Goal: Task Accomplishment & Management: Manage account settings

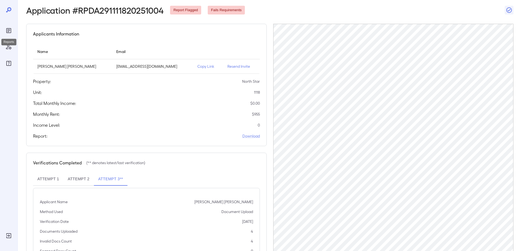
click at [7, 29] on icon "Reports" at bounding box center [8, 30] width 5 height 5
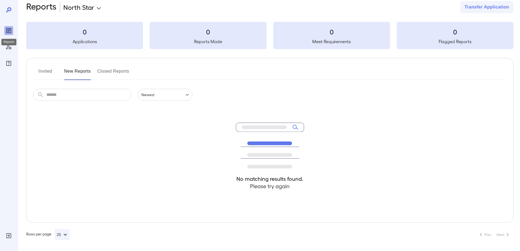
scroll to position [10, 0]
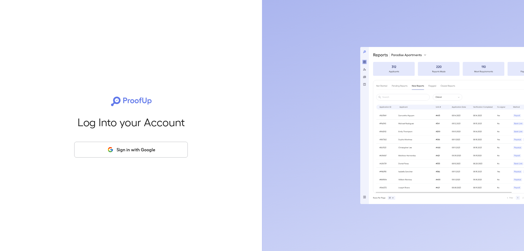
click at [133, 155] on button "Sign in with Google" at bounding box center [131, 150] width 114 height 16
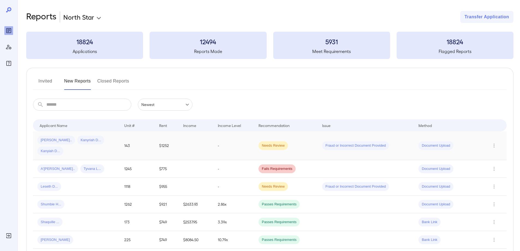
click at [115, 146] on div "[PERSON_NAME].. Kanyriah D... Kanyiah D..." at bounding box center [76, 146] width 78 height 20
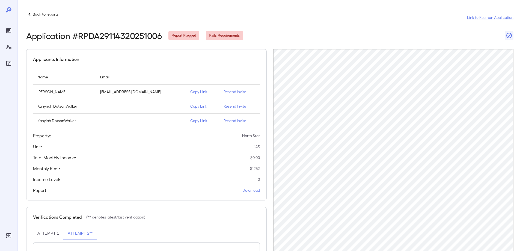
click at [190, 92] on p "Copy Link" at bounding box center [202, 91] width 25 height 5
click at [12, 32] on icon "Reports" at bounding box center [8, 30] width 7 height 7
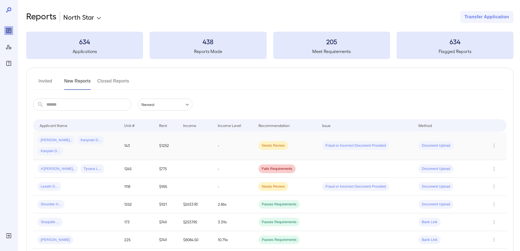
click at [191, 149] on td at bounding box center [196, 145] width 35 height 29
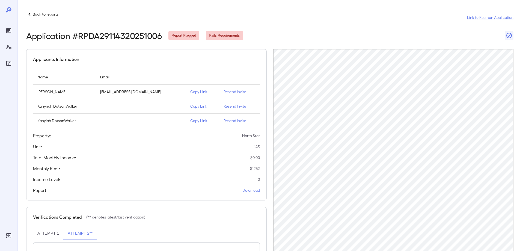
click at [11, 29] on icon "Reports" at bounding box center [8, 30] width 5 height 5
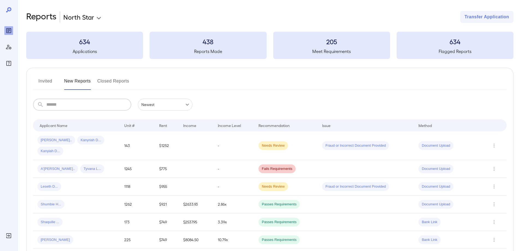
click at [86, 103] on input "text" at bounding box center [88, 105] width 85 height 12
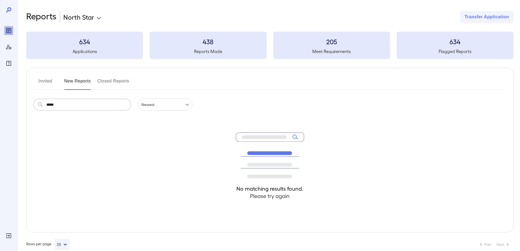
type input "*****"
click at [48, 81] on button "Invited" at bounding box center [45, 83] width 25 height 13
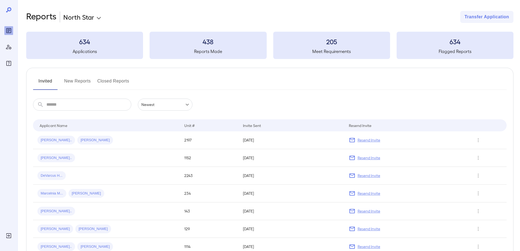
click at [54, 106] on input "text" at bounding box center [88, 105] width 85 height 12
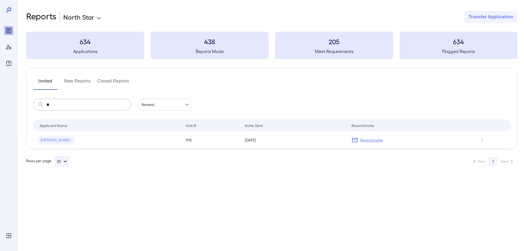
drag, startPoint x: 46, startPoint y: 106, endPoint x: 37, endPoint y: 106, distance: 9.3
click at [37, 106] on div "​ ** ​" at bounding box center [82, 105] width 98 height 12
type input "**"
click at [74, 85] on button "New Reports" at bounding box center [77, 83] width 27 height 13
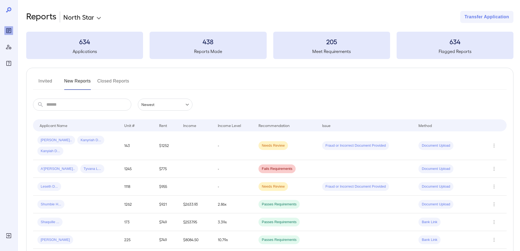
click at [80, 103] on input "text" at bounding box center [88, 105] width 85 height 12
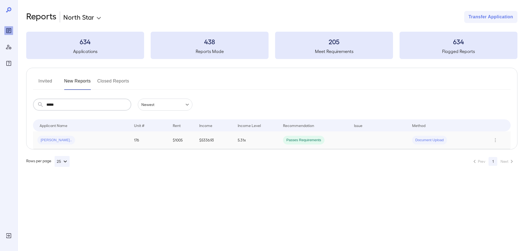
type input "*****"
click at [92, 138] on div "[PERSON_NAME].." at bounding box center [81, 140] width 88 height 9
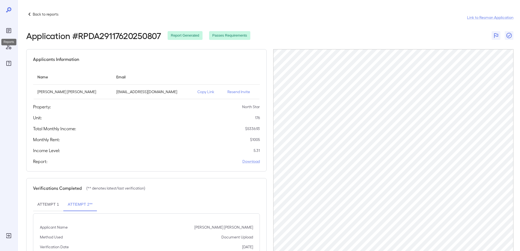
click at [10, 27] on div "Reports" at bounding box center [8, 30] width 9 height 9
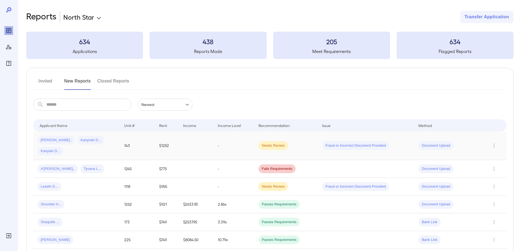
click at [101, 140] on div "[PERSON_NAME].. Kanyriah D... Kanyiah D..." at bounding box center [76, 146] width 78 height 20
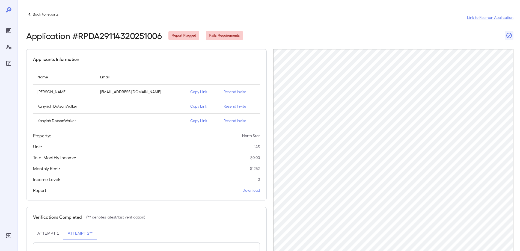
click at [7, 28] on icon "Reports" at bounding box center [8, 30] width 5 height 5
